Goal: Navigation & Orientation: Find specific page/section

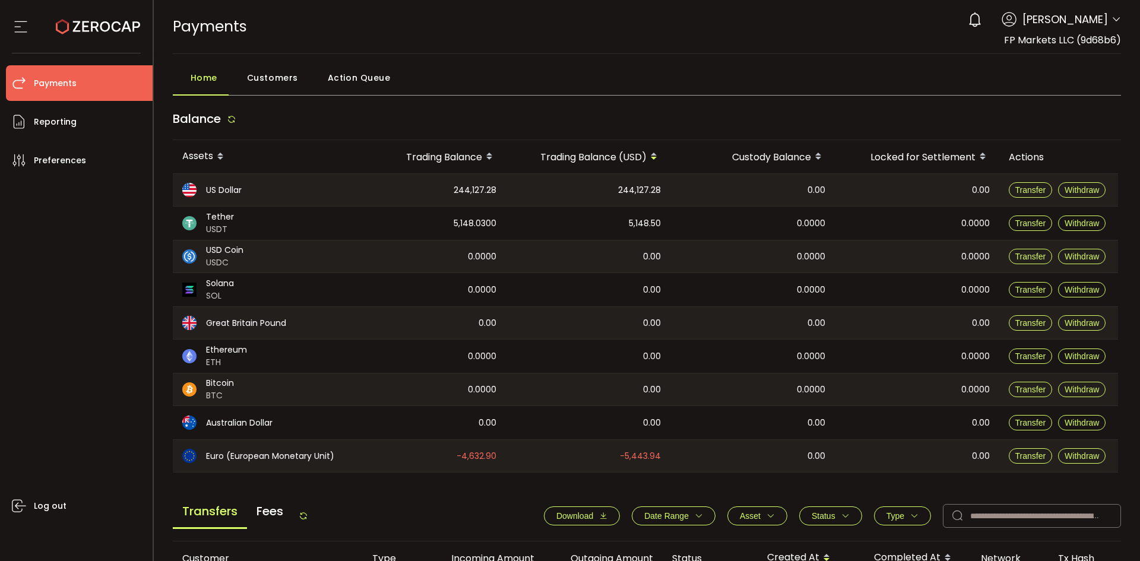
scroll to position [326, 0]
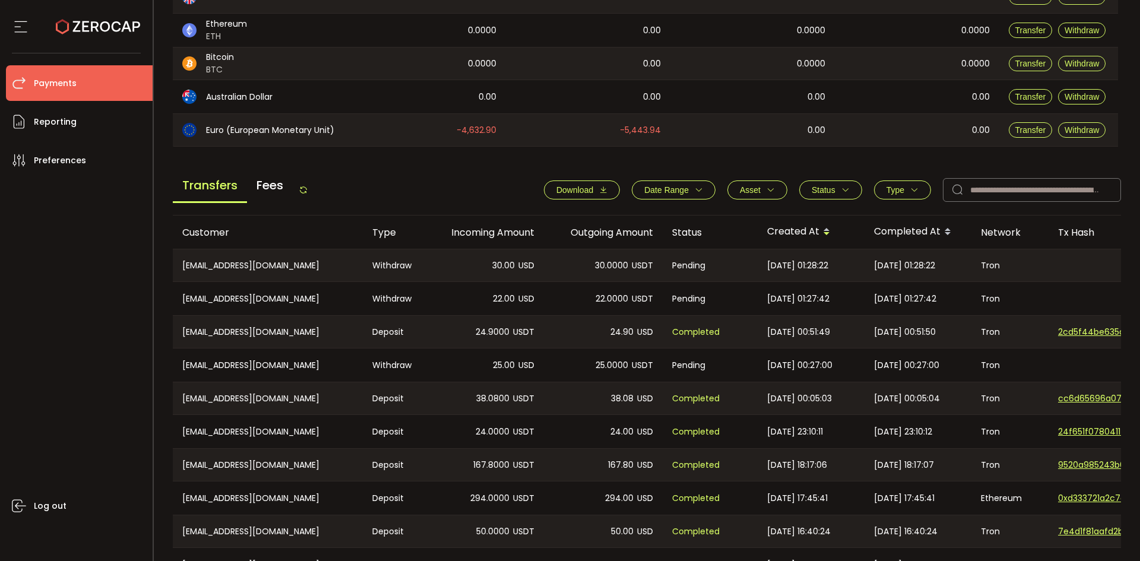
click at [308, 191] on icon at bounding box center [303, 189] width 9 height 9
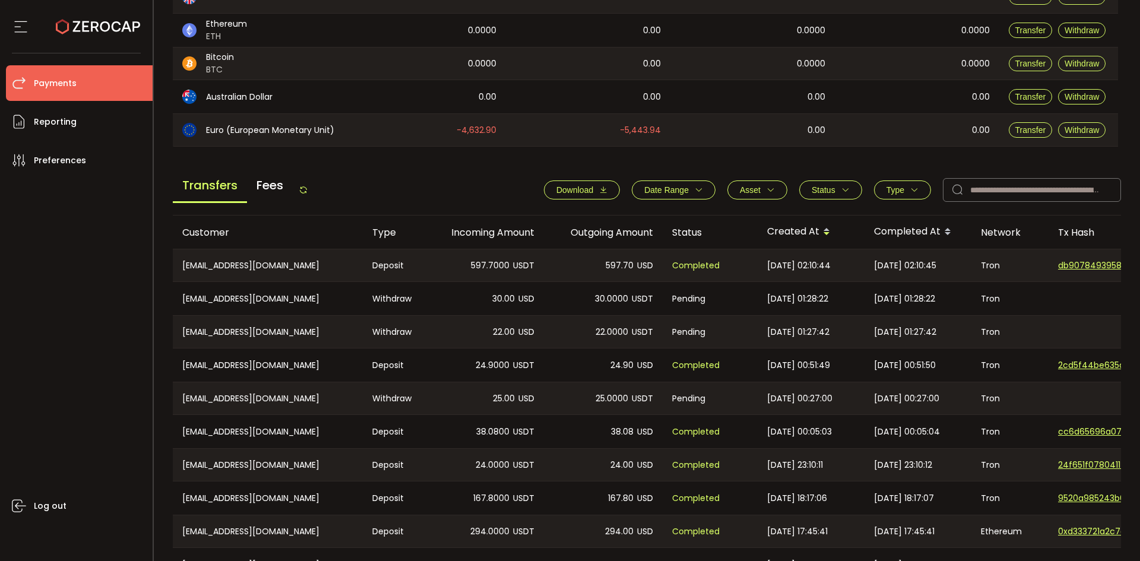
click at [308, 191] on icon at bounding box center [303, 189] width 9 height 9
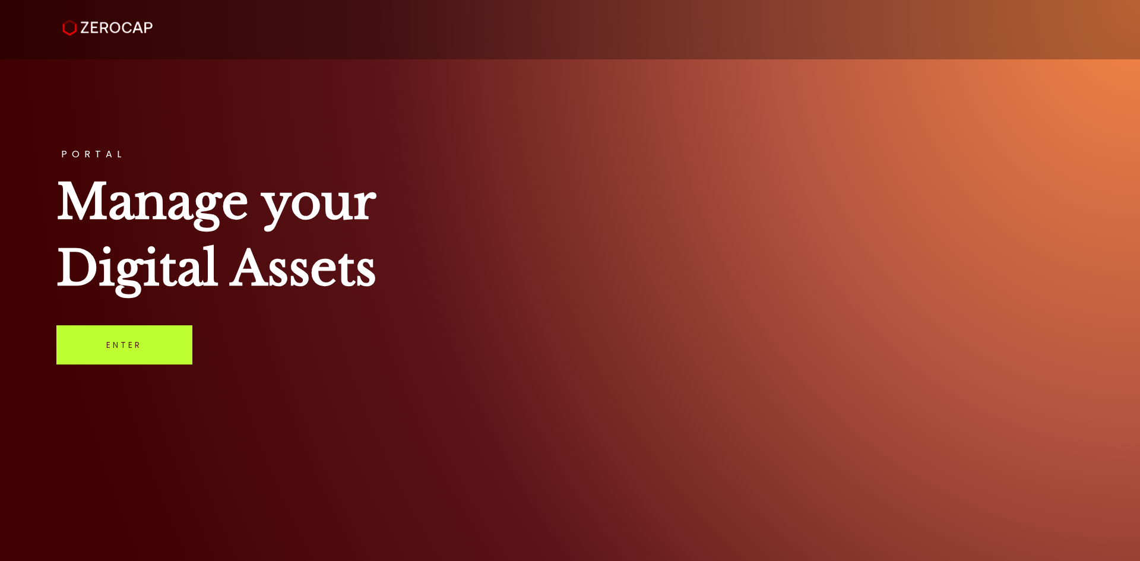
click at [127, 353] on link "Enter" at bounding box center [124, 344] width 136 height 39
